Goal: Find specific page/section: Find specific page/section

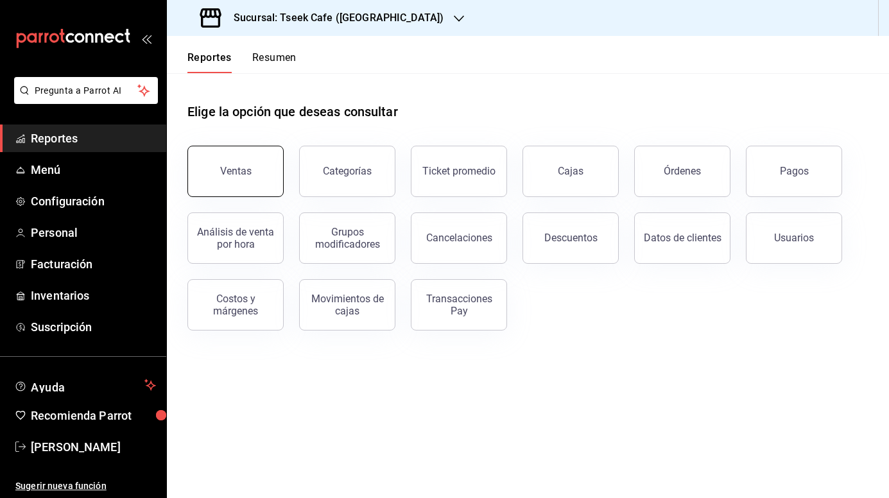
click at [248, 167] on div "Ventas" at bounding box center [235, 171] width 31 height 12
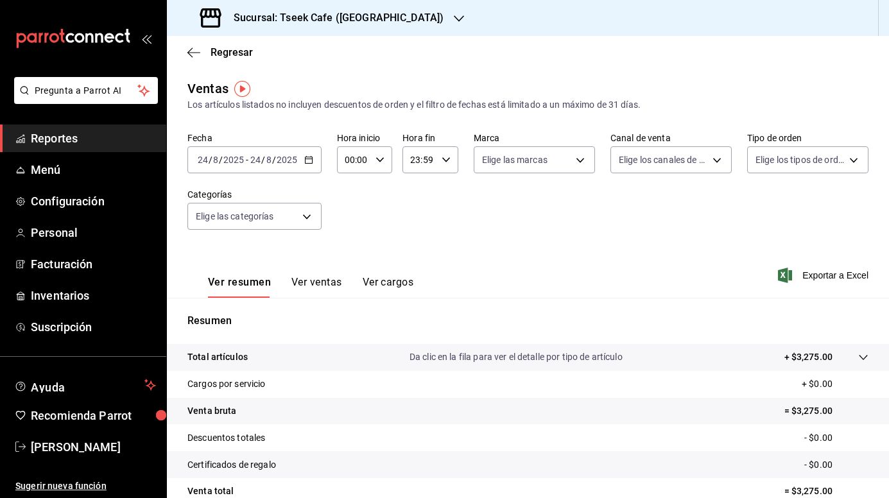
click at [185, 58] on div "Regresar" at bounding box center [528, 52] width 722 height 33
click at [196, 48] on icon "button" at bounding box center [193, 53] width 13 height 12
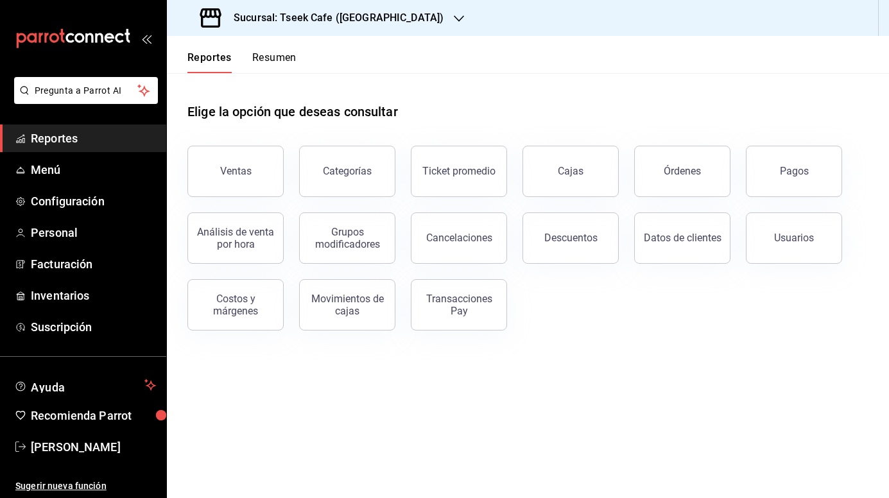
click at [264, 65] on button "Resumen" at bounding box center [274, 62] width 44 height 22
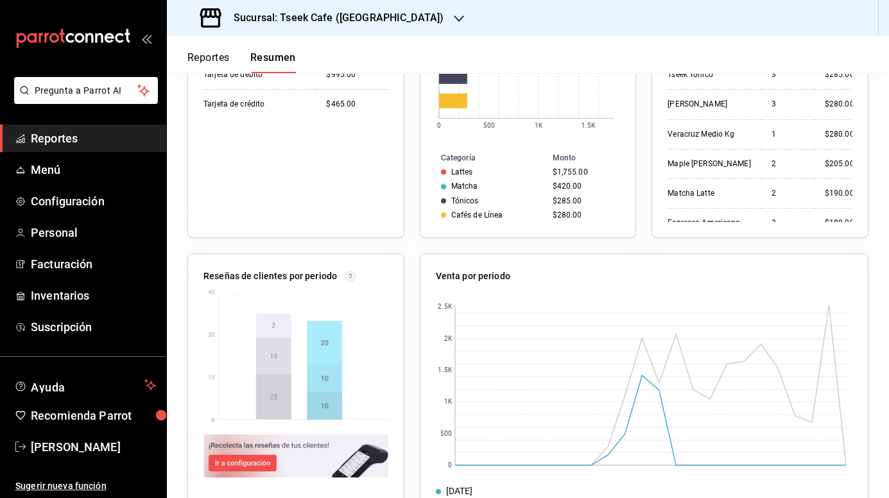
scroll to position [368, 0]
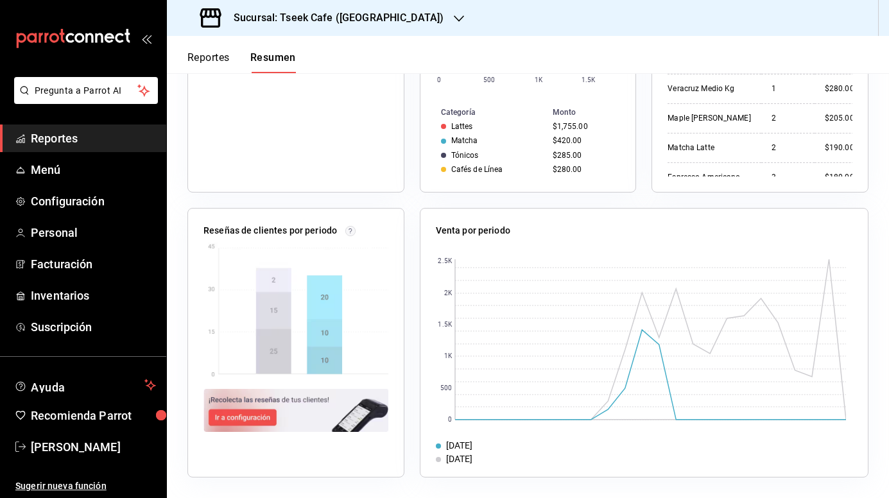
click at [301, 24] on h3 "Sucursal: Tseek Cafe ([GEOGRAPHIC_DATA])" at bounding box center [333, 17] width 220 height 15
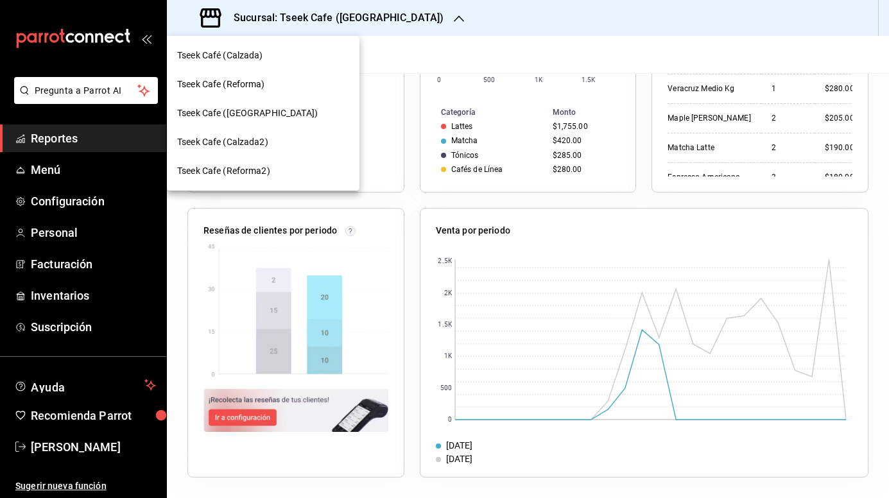
click at [258, 83] on span "Tseek Cafe (Reforma)" at bounding box center [221, 84] width 88 height 13
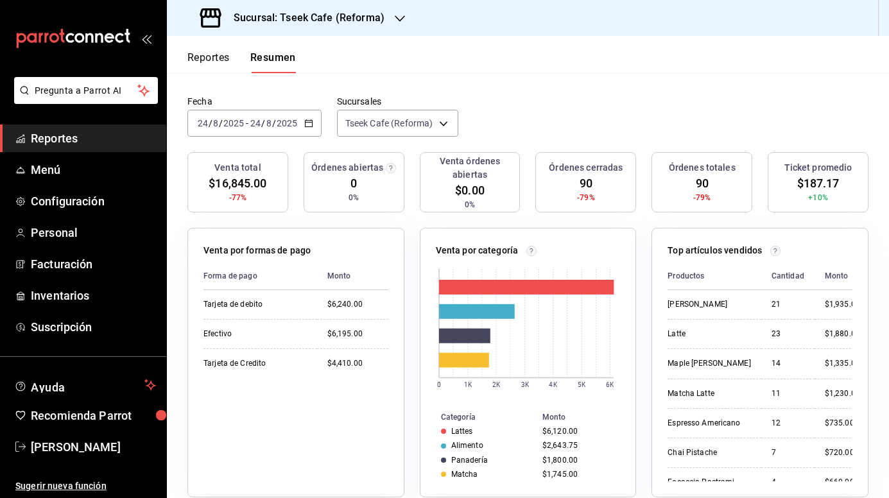
scroll to position [62, 0]
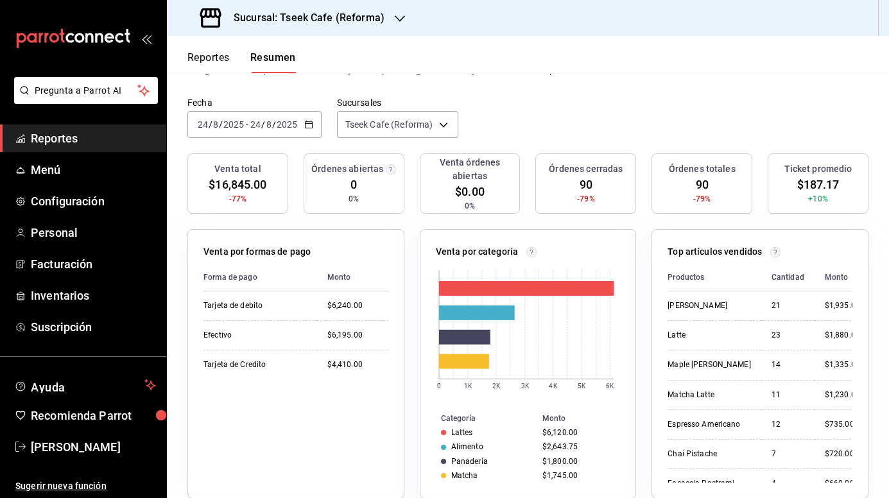
click at [397, 8] on div "Sucursal: Tseek Cafe (Reforma)" at bounding box center [293, 18] width 233 height 36
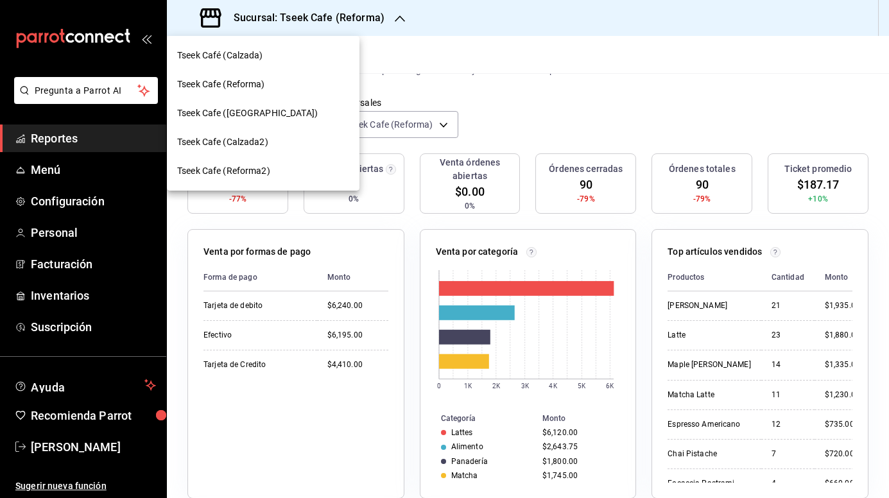
click at [289, 59] on div "Tseek Café (Calzada)" at bounding box center [263, 55] width 172 height 13
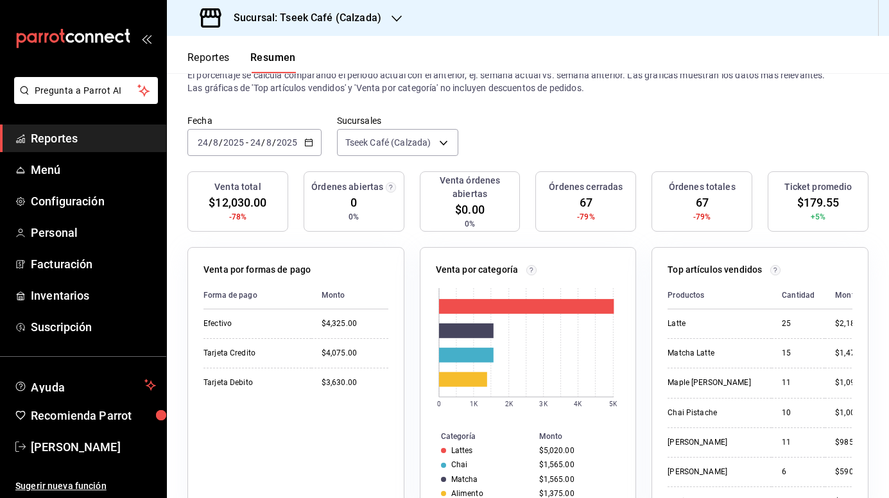
scroll to position [44, 0]
click at [330, 9] on div "Sucursal: Tseek Café (Calzada)" at bounding box center [292, 18] width 230 height 36
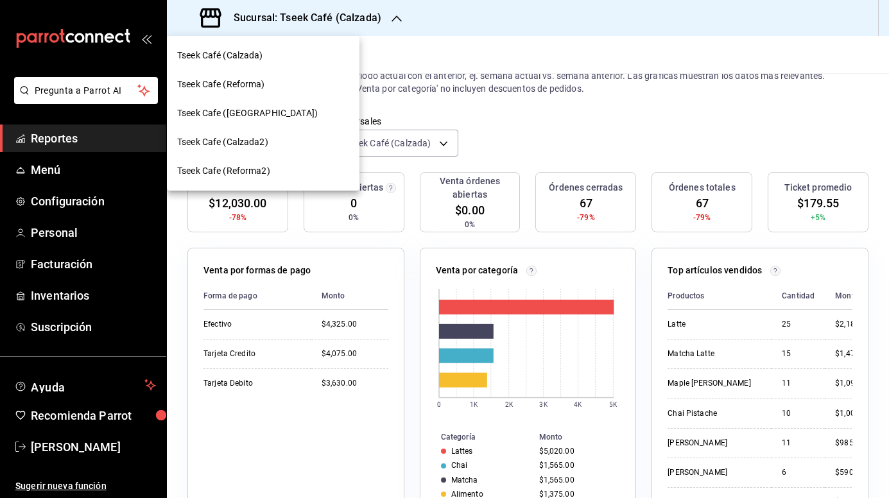
click at [253, 148] on span "Tseek Cafe (Calzada2)" at bounding box center [222, 141] width 91 height 13
